Goal: Check status: Check status

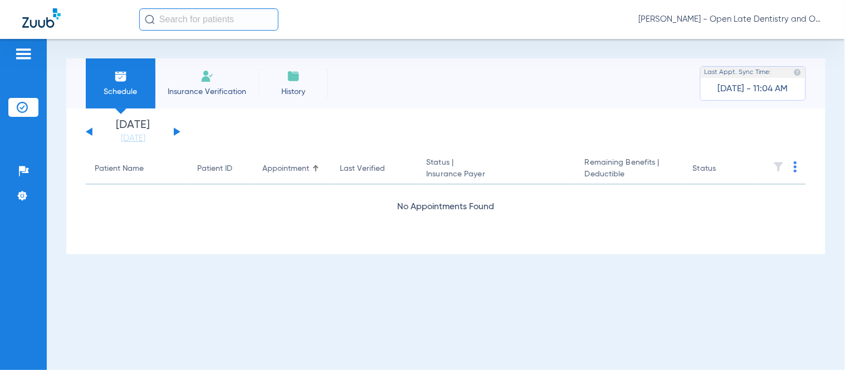
click at [174, 130] on button at bounding box center [177, 132] width 7 height 8
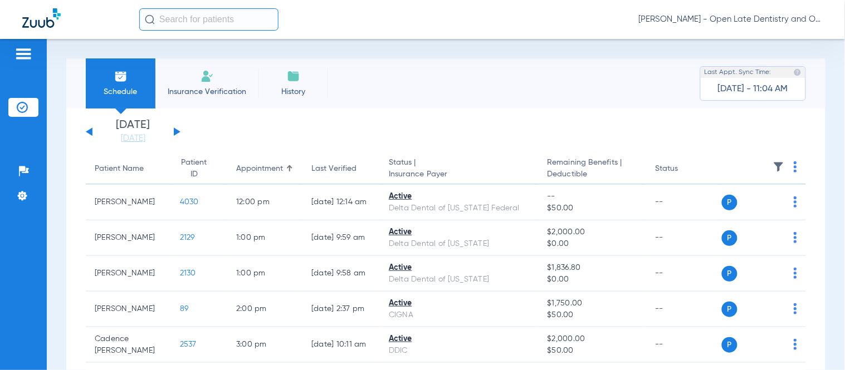
click at [174, 131] on button at bounding box center [177, 132] width 7 height 8
click at [91, 128] on div "[DATE] [DATE] [DATE] [DATE] [DATE] [DATE] [DATE] [DATE] [DATE] [DATE] [DATE] [D…" at bounding box center [133, 132] width 95 height 25
click at [174, 131] on button at bounding box center [177, 132] width 7 height 8
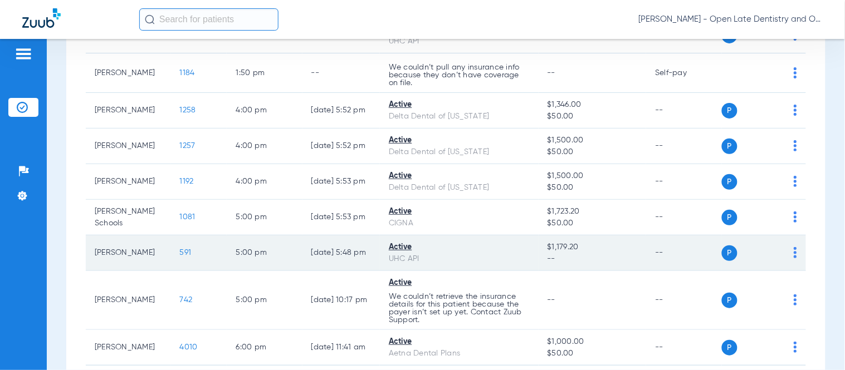
scroll to position [234, 0]
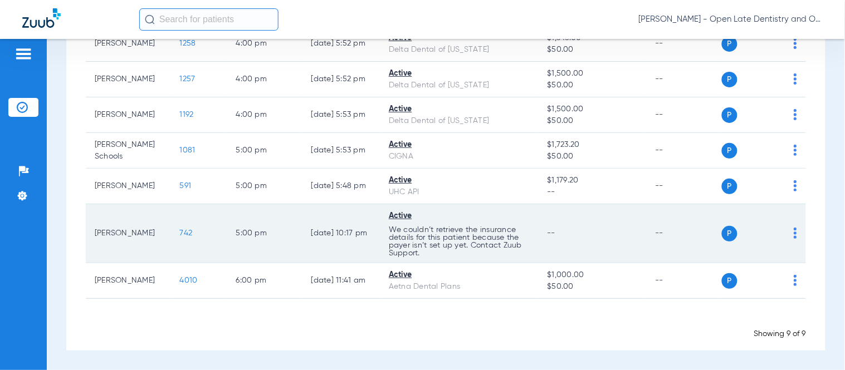
click at [180, 236] on span "742" at bounding box center [186, 233] width 13 height 8
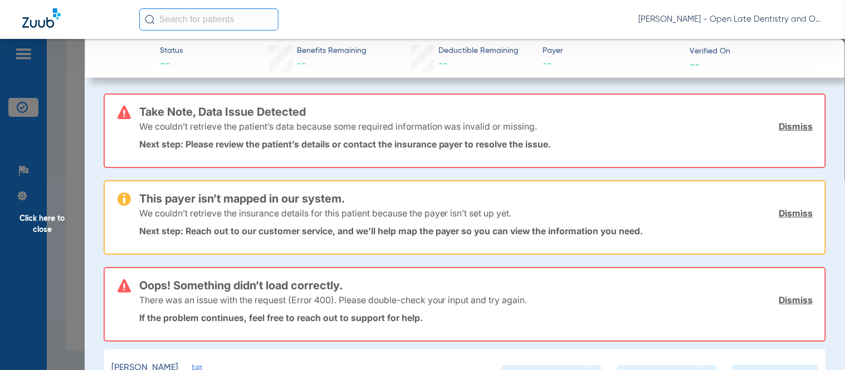
click at [783, 129] on link "Dismiss" at bounding box center [796, 126] width 34 height 11
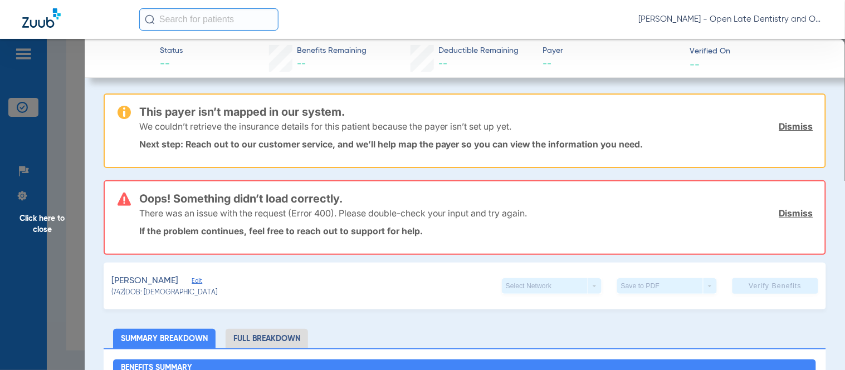
click at [787, 126] on link "Dismiss" at bounding box center [796, 126] width 34 height 11
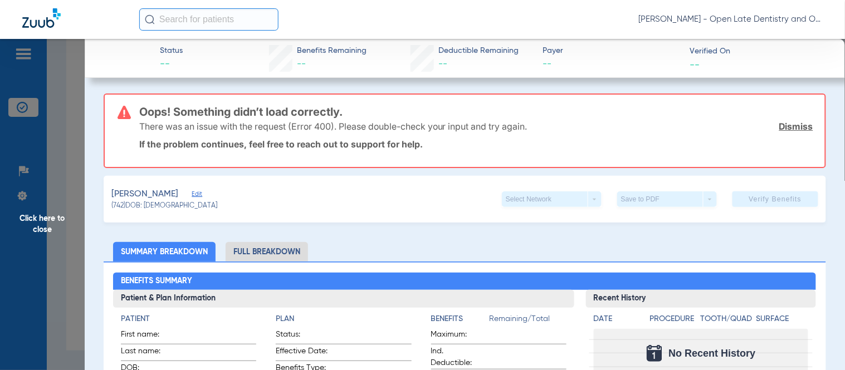
click at [787, 126] on link "Dismiss" at bounding box center [796, 126] width 34 height 11
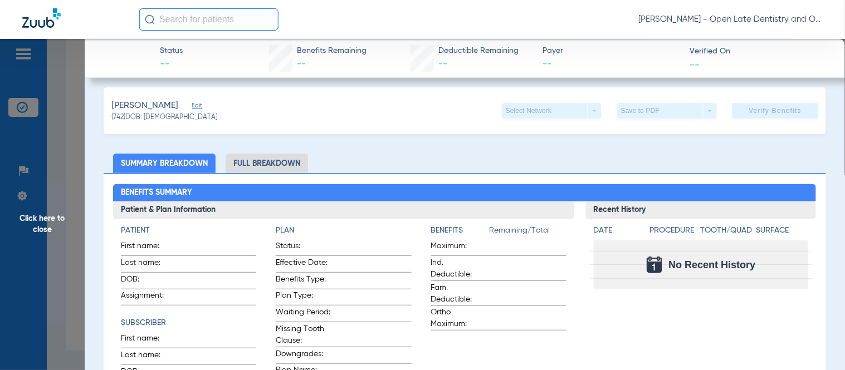
scroll to position [0, 0]
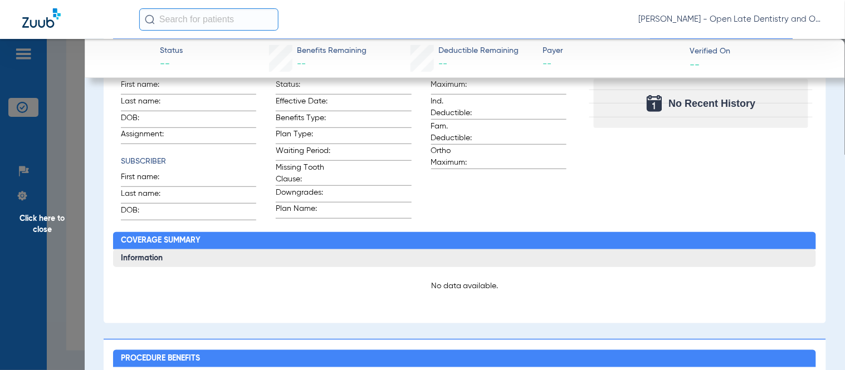
scroll to position [166, 0]
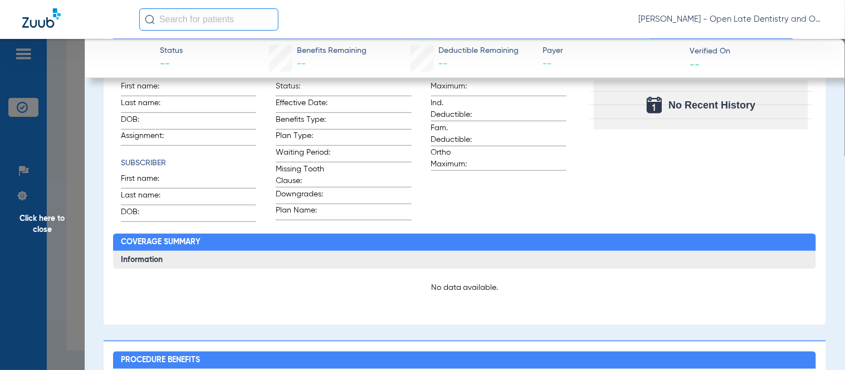
click at [358, 21] on div "[PERSON_NAME] - Open Late Dentistry and Orthodontics" at bounding box center [480, 19] width 683 height 22
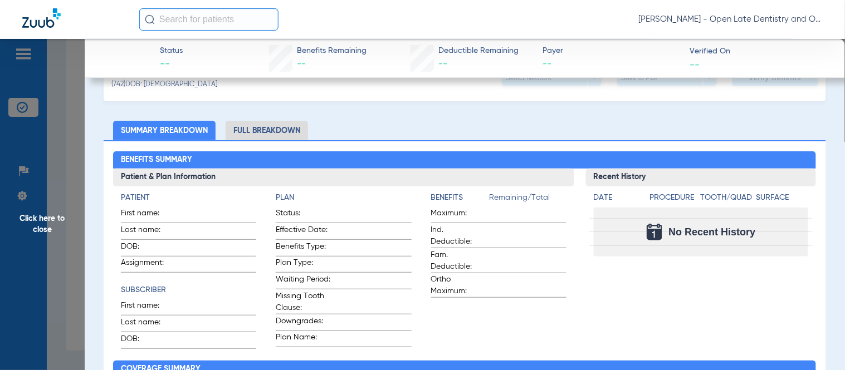
scroll to position [0, 0]
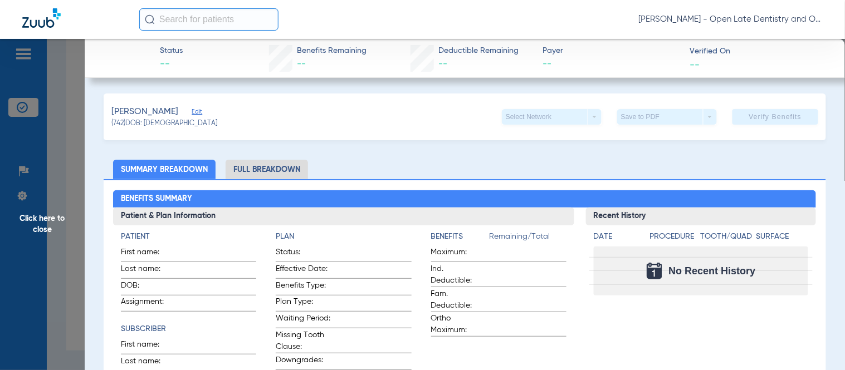
click at [193, 109] on span "Edit" at bounding box center [197, 113] width 10 height 11
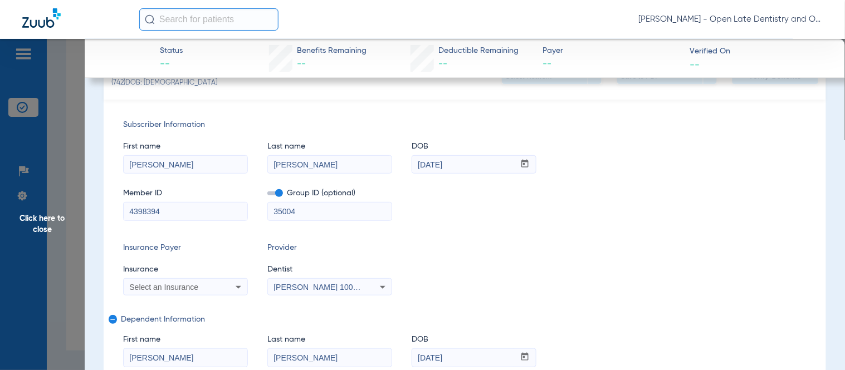
scroll to position [62, 0]
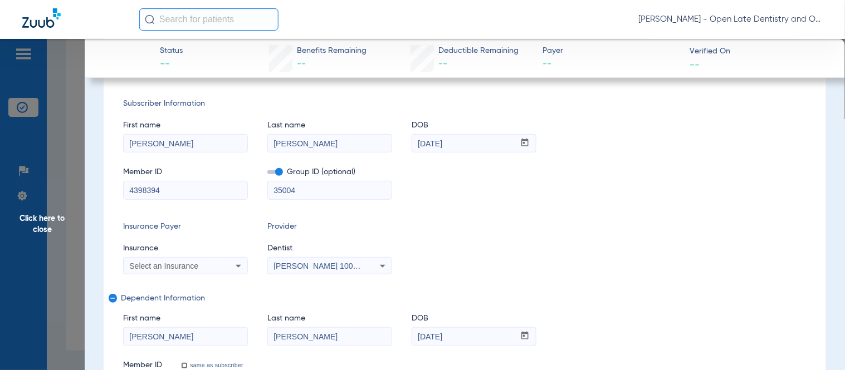
click at [38, 232] on span "Click here to close" at bounding box center [42, 224] width 85 height 370
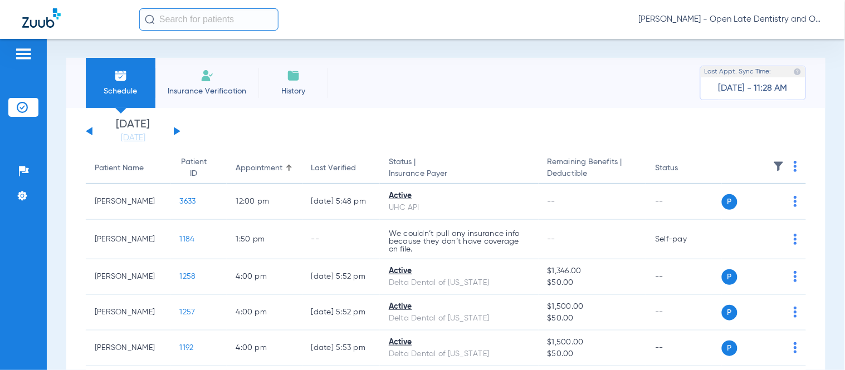
scroll to position [0, 0]
click at [175, 132] on button at bounding box center [177, 132] width 7 height 8
